Goal: Task Accomplishment & Management: Use online tool/utility

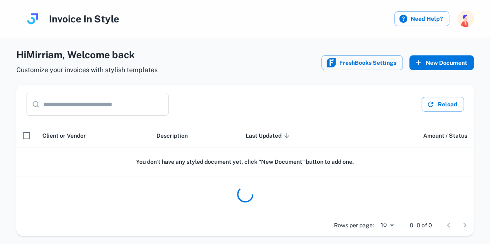
click at [447, 58] on button "New Document" at bounding box center [441, 62] width 64 height 15
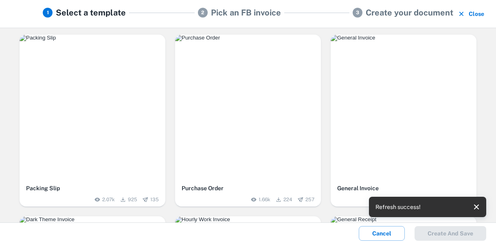
click at [108, 41] on img "button" at bounding box center [93, 38] width 146 height 7
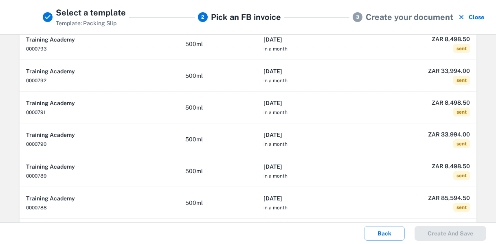
scroll to position [78, 0]
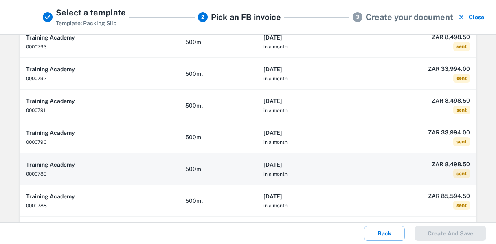
click at [339, 174] on th "[DATE] in a month" at bounding box center [309, 169] width 105 height 32
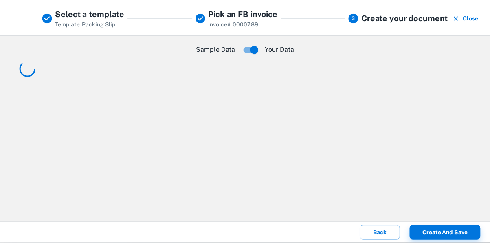
scroll to position [0, 0]
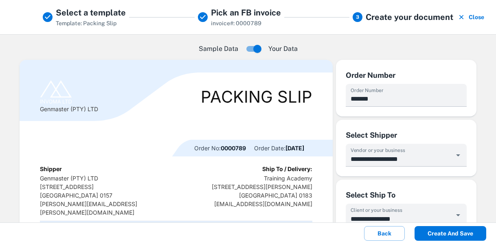
click at [449, 233] on button "Create and save" at bounding box center [450, 233] width 72 height 15
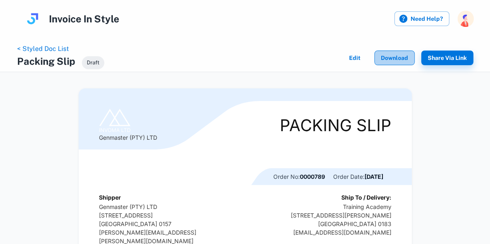
click at [391, 53] on button "Download" at bounding box center [394, 57] width 40 height 15
click at [51, 48] on link "< Styled Doc List" at bounding box center [43, 49] width 52 height 8
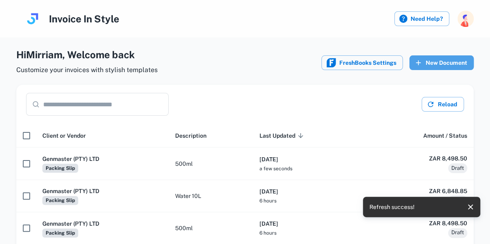
click at [451, 62] on button "New Document" at bounding box center [441, 62] width 64 height 15
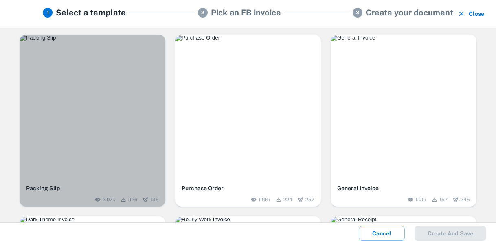
click at [86, 41] on img "button" at bounding box center [93, 38] width 146 height 7
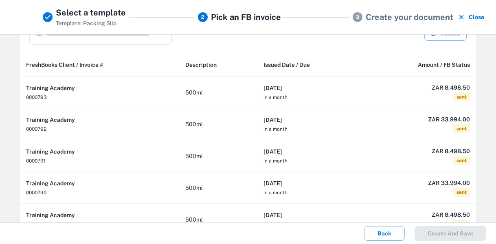
scroll to position [28, 0]
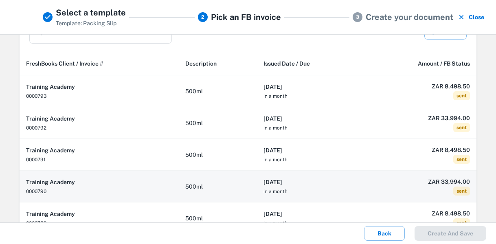
click at [350, 190] on th "[DATE] in a month" at bounding box center [309, 187] width 105 height 32
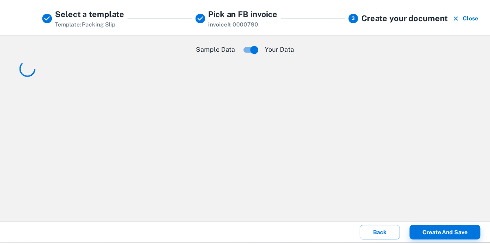
scroll to position [0, 0]
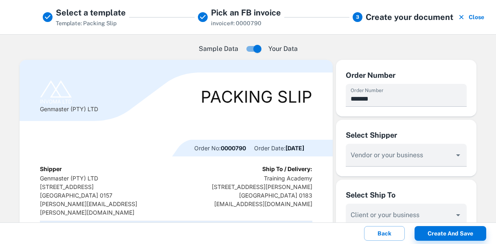
type input "**********"
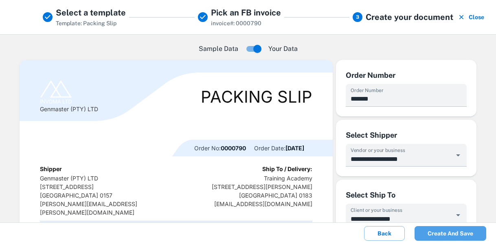
click at [450, 234] on button "Create and save" at bounding box center [450, 233] width 72 height 15
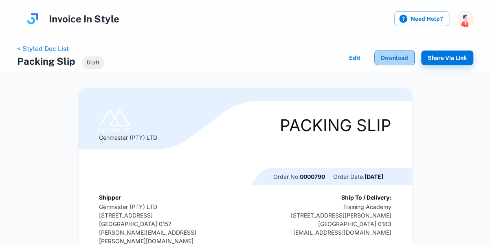
click at [393, 57] on button "Download" at bounding box center [394, 57] width 40 height 15
click at [37, 46] on link "< Styled Doc List" at bounding box center [43, 49] width 52 height 8
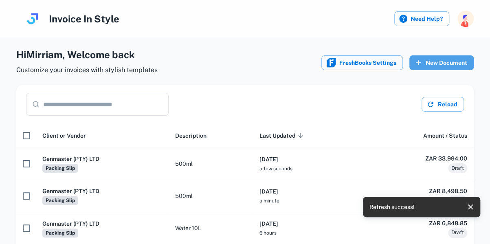
click at [449, 59] on button "New Document" at bounding box center [441, 62] width 64 height 15
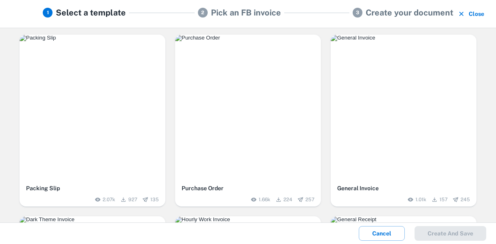
click at [117, 41] on img "button" at bounding box center [93, 38] width 146 height 7
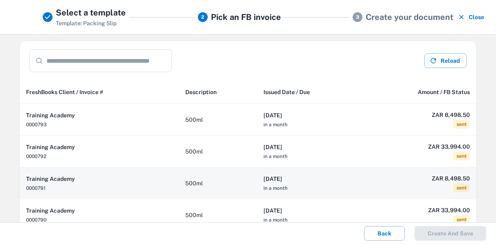
click at [309, 186] on th "[DATE] in a month" at bounding box center [309, 183] width 105 height 32
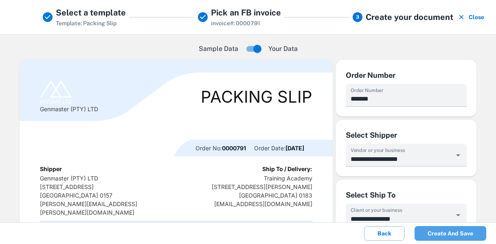
click at [455, 234] on button "Create and save" at bounding box center [450, 233] width 72 height 15
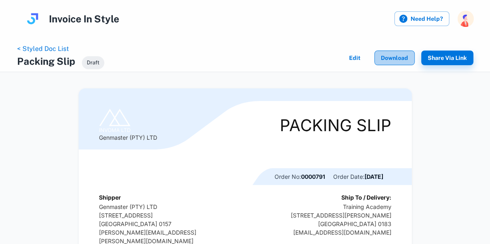
click at [384, 57] on button "Download" at bounding box center [394, 57] width 40 height 15
click at [43, 48] on link "< Styled Doc List" at bounding box center [43, 49] width 52 height 8
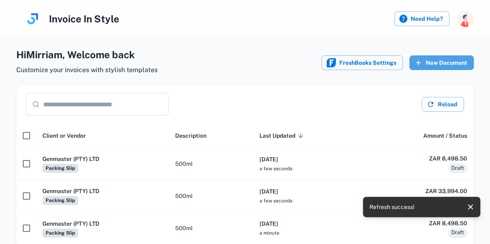
click at [445, 60] on button "New Document" at bounding box center [441, 62] width 64 height 15
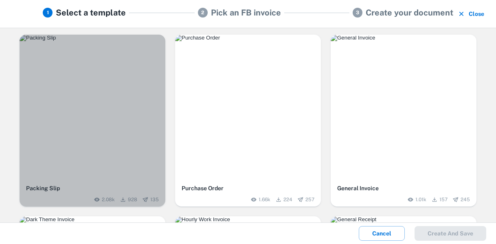
click at [80, 41] on img "button" at bounding box center [93, 38] width 146 height 7
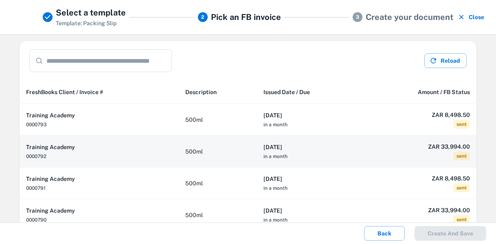
click at [307, 158] on th "[DATE] in a month" at bounding box center [309, 152] width 105 height 32
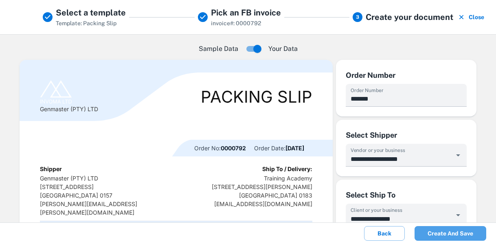
click at [443, 235] on button "Create and save" at bounding box center [450, 233] width 72 height 15
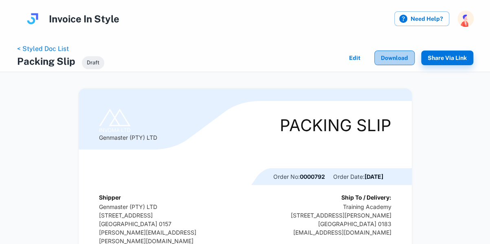
click at [397, 58] on button "Download" at bounding box center [394, 57] width 40 height 15
click at [59, 49] on link "< Styled Doc List" at bounding box center [43, 49] width 52 height 8
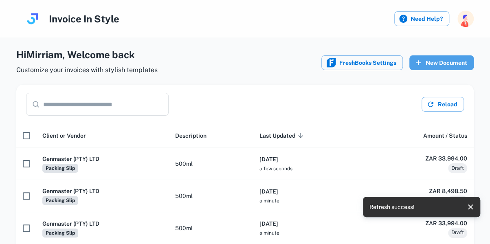
click at [456, 62] on button "New Document" at bounding box center [441, 62] width 64 height 15
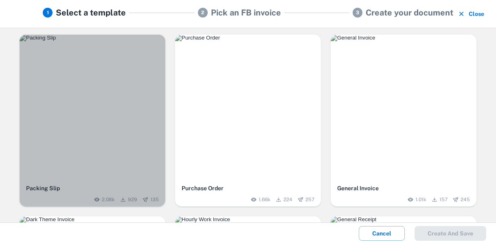
click at [125, 41] on img "button" at bounding box center [93, 38] width 146 height 7
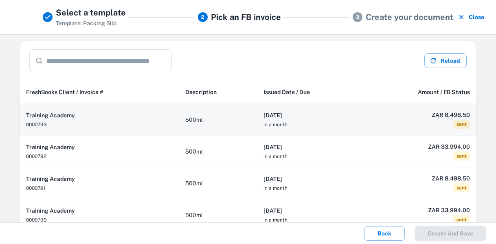
click at [310, 116] on h6 "[DATE]" at bounding box center [309, 115] width 92 height 9
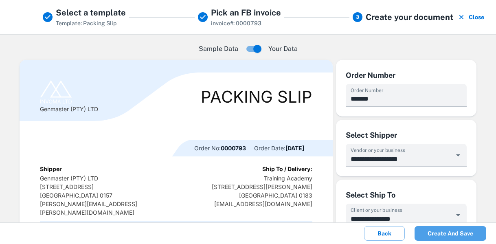
click at [445, 236] on button "Create and save" at bounding box center [450, 233] width 72 height 15
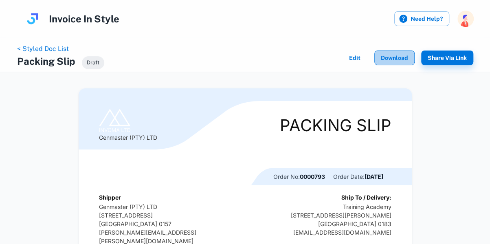
click at [396, 61] on button "Download" at bounding box center [394, 57] width 40 height 15
click at [47, 50] on link "< Styled Doc List" at bounding box center [43, 49] width 52 height 8
